Goal: Task Accomplishment & Management: Complete application form

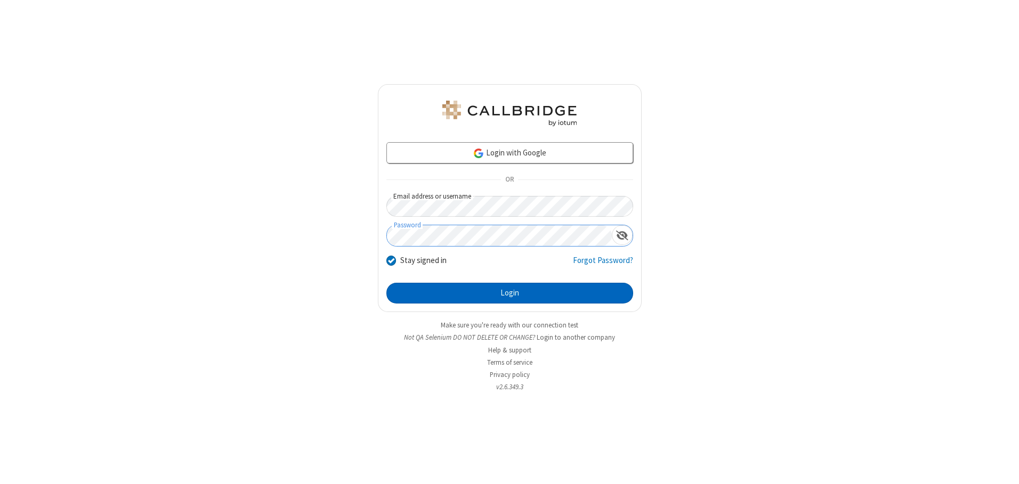
click at [509, 293] on button "Login" at bounding box center [509, 293] width 247 height 21
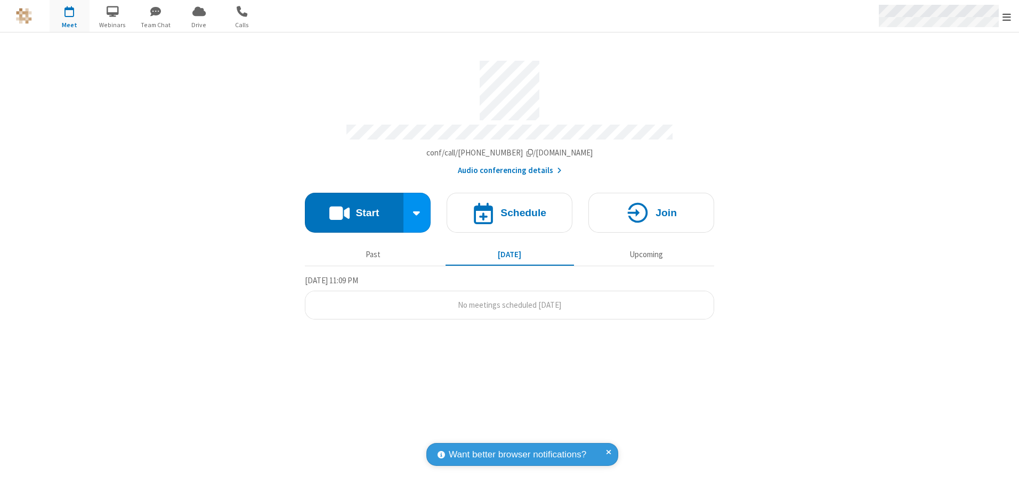
click at [1006, 17] on span "Open menu" at bounding box center [1006, 17] width 9 height 11
click at [69, 16] on span "button" at bounding box center [70, 11] width 40 height 18
click at [509, 209] on h4 "Schedule" at bounding box center [523, 213] width 46 height 10
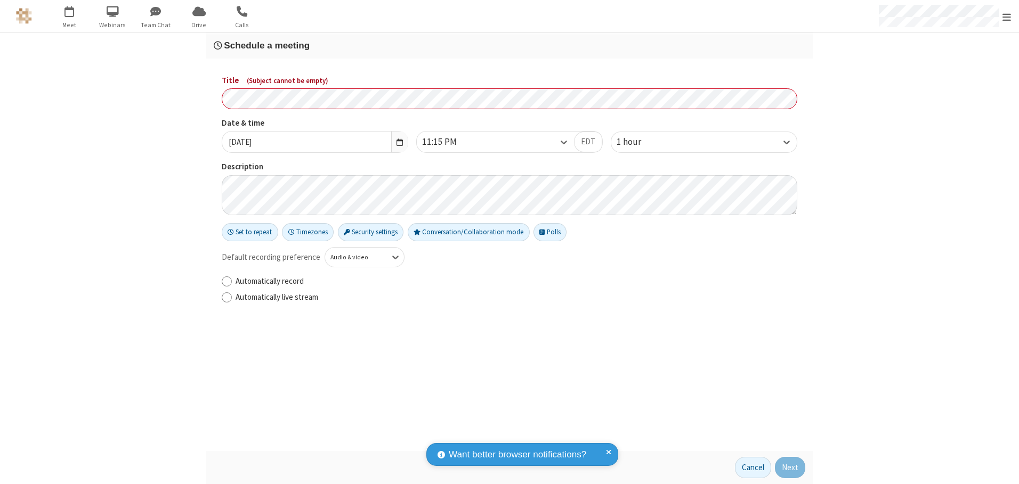
click at [509, 45] on h3 "Schedule a meeting" at bounding box center [509, 45] width 591 height 10
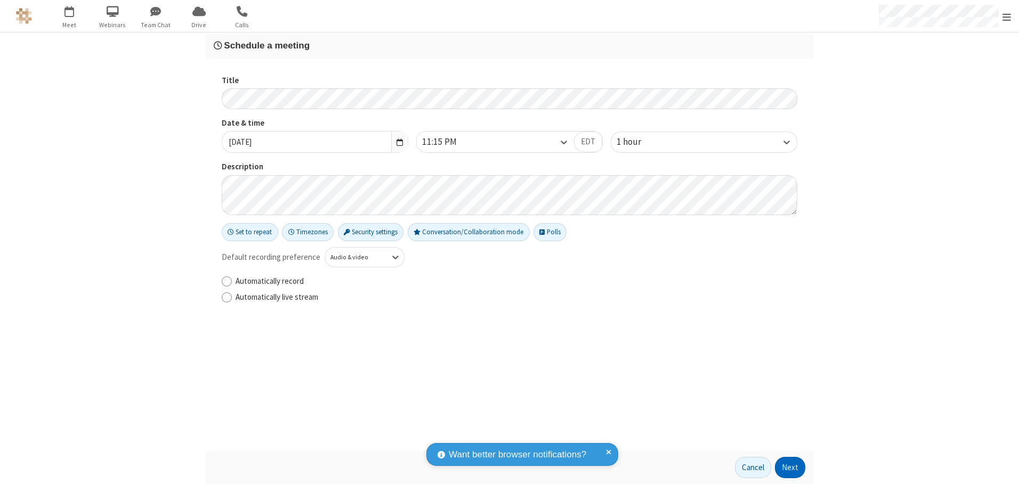
click at [790, 468] on button "Next" at bounding box center [790, 467] width 30 height 21
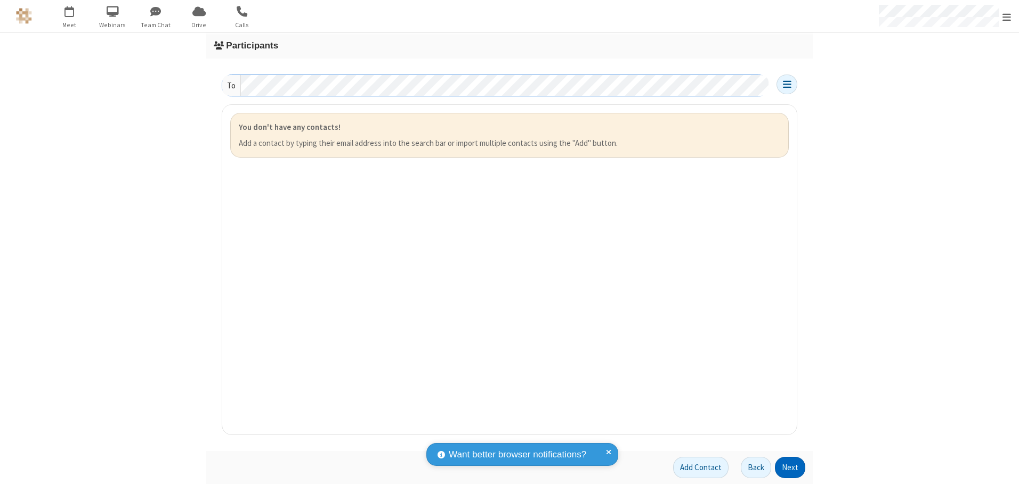
click at [790, 468] on button "Next" at bounding box center [790, 467] width 30 height 21
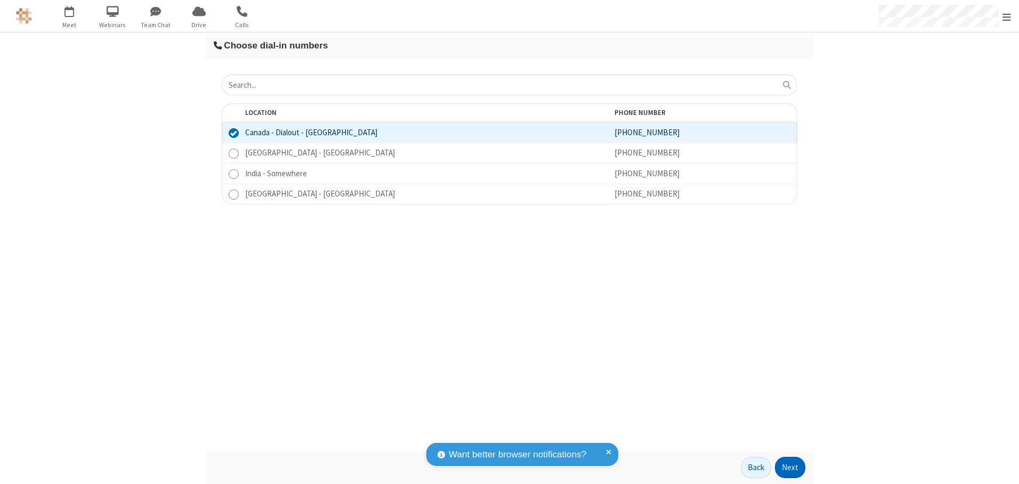
click at [790, 468] on button "Next" at bounding box center [790, 467] width 30 height 21
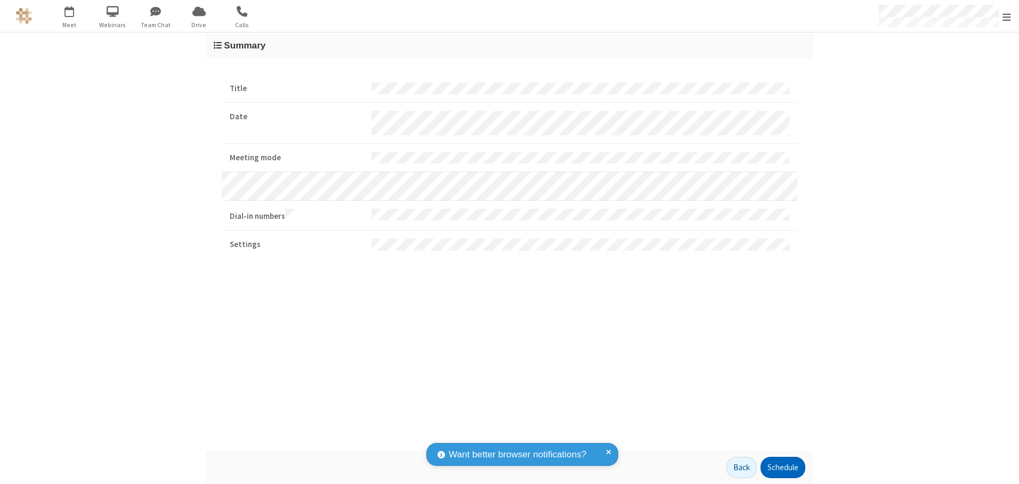
click at [782, 468] on button "Schedule" at bounding box center [782, 467] width 45 height 21
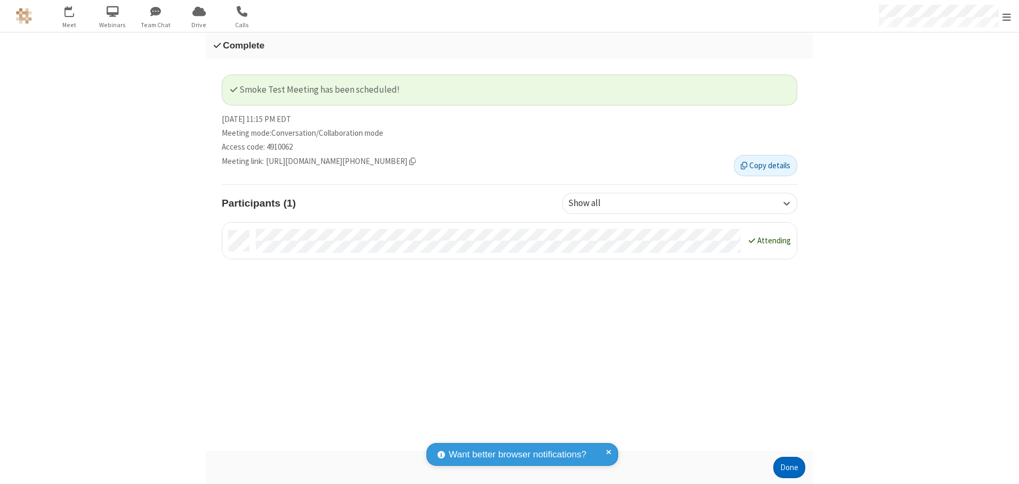
click at [789, 468] on button "Done" at bounding box center [789, 467] width 32 height 21
